Goal: Use online tool/utility: Utilize a website feature to perform a specific function

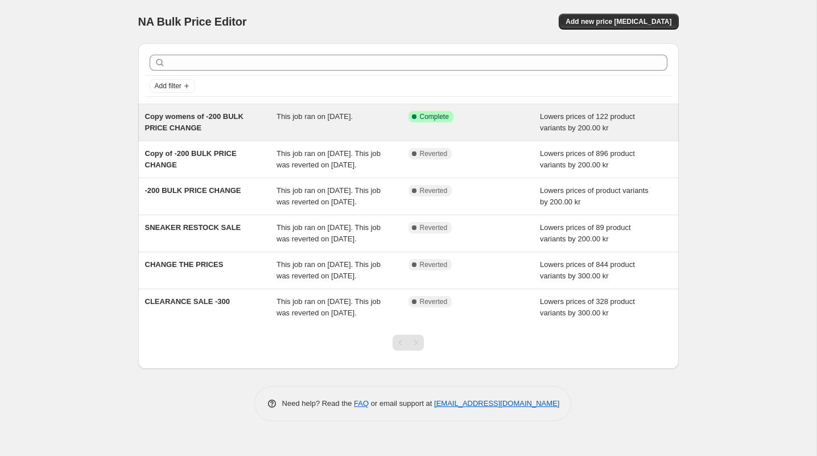
click at [202, 112] on span "Copy womens of -200 BULK PRICE CHANGE" at bounding box center [194, 122] width 98 height 20
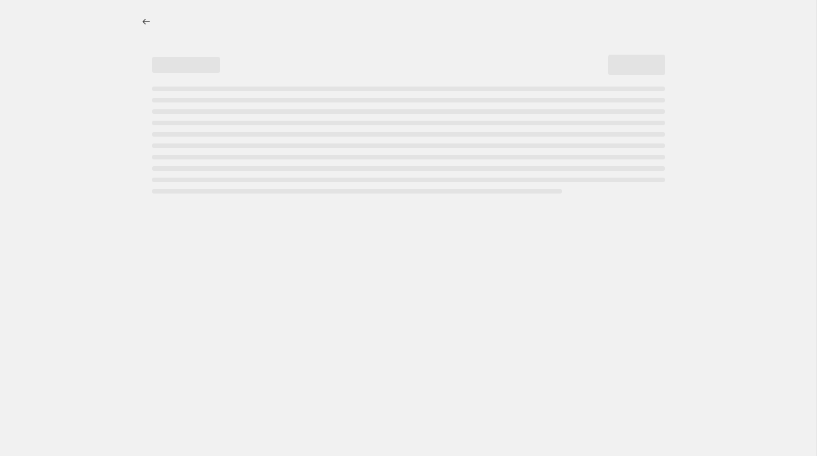
select select "by"
select select "not_equal"
select select "inventory_quantity"
select select ">"
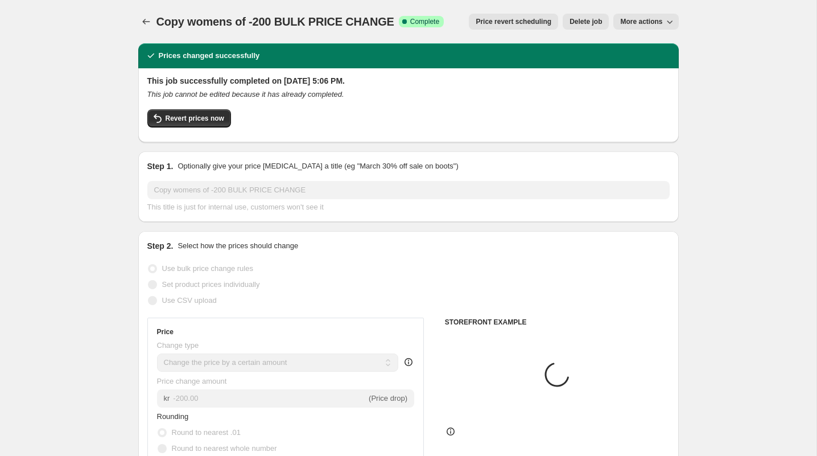
select select "collection"
click at [628, 27] on button "More actions" at bounding box center [646, 22] width 65 height 16
click at [628, 23] on span "More actions" at bounding box center [641, 21] width 42 height 9
click at [201, 117] on span "Revert prices now" at bounding box center [195, 118] width 59 height 9
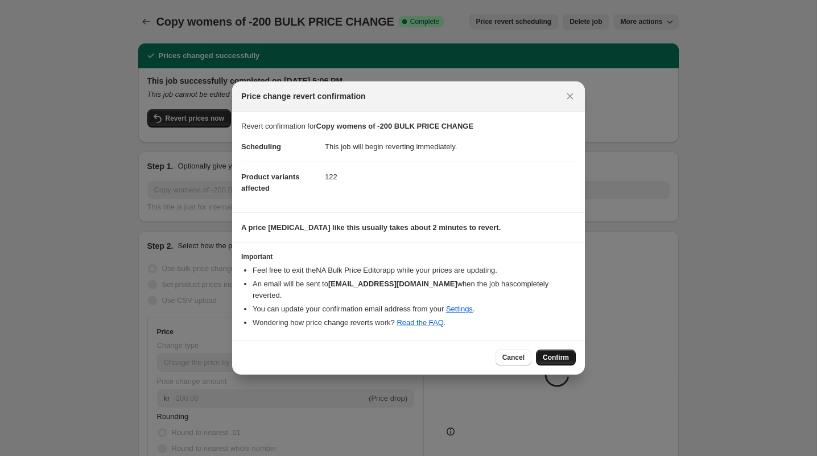
click at [557, 353] on span "Confirm" at bounding box center [556, 357] width 26 height 9
